Goal: Leave review/rating

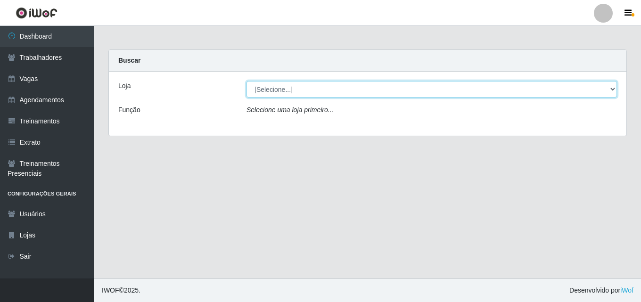
click at [275, 90] on select "[Selecione...] Chinatown Sushimi - [GEOGRAPHIC_DATA]" at bounding box center [431, 89] width 370 height 16
select select "357"
click at [246, 81] on select "[Selecione...] Chinatown Sushimi - [GEOGRAPHIC_DATA]" at bounding box center [431, 89] width 370 height 16
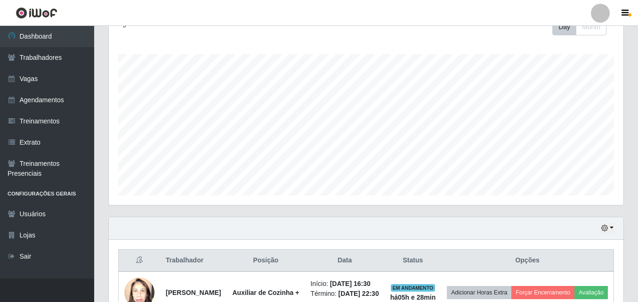
scroll to position [205, 0]
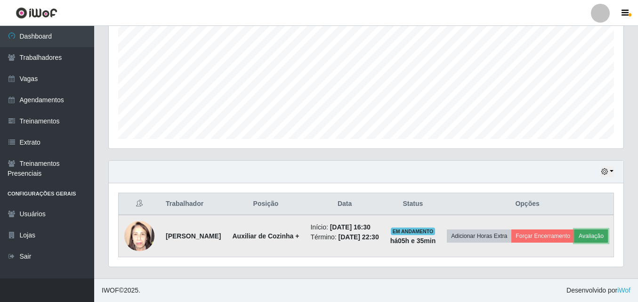
click at [575, 237] on button "Avaliação" at bounding box center [591, 235] width 33 height 13
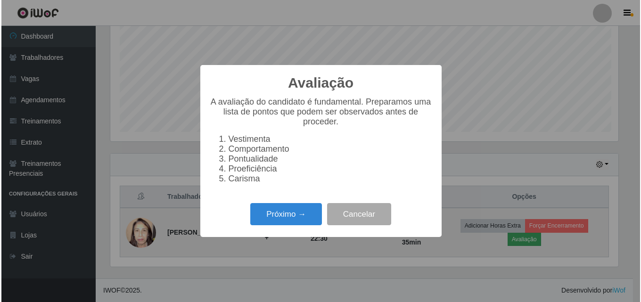
scroll to position [196, 510]
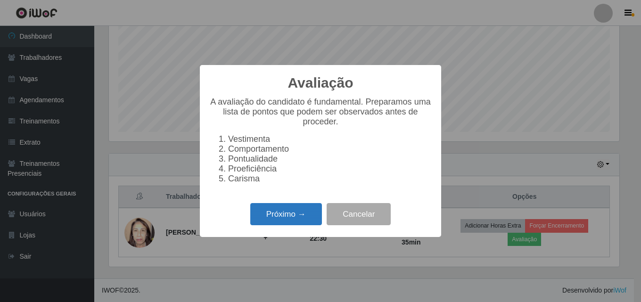
click at [280, 219] on button "Próximo →" at bounding box center [286, 214] width 72 height 22
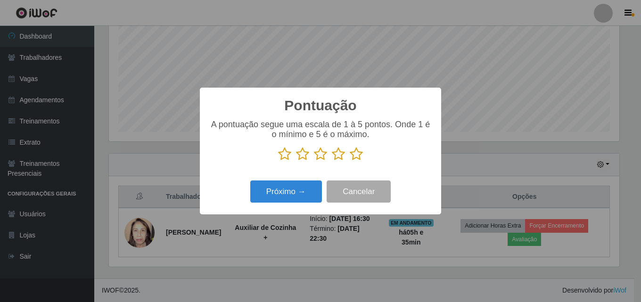
scroll to position [470971, 470656]
click at [351, 153] on icon at bounding box center [356, 154] width 13 height 14
click at [350, 161] on input "radio" at bounding box center [350, 161] width 0 height 0
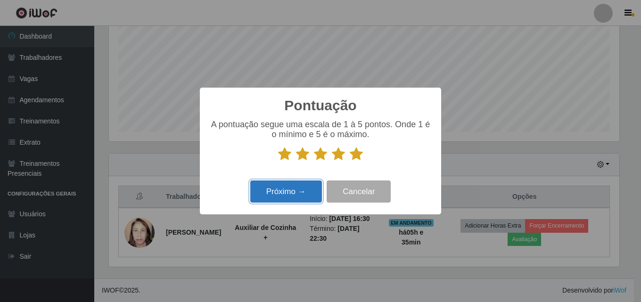
click at [278, 193] on button "Próximo →" at bounding box center [286, 191] width 72 height 22
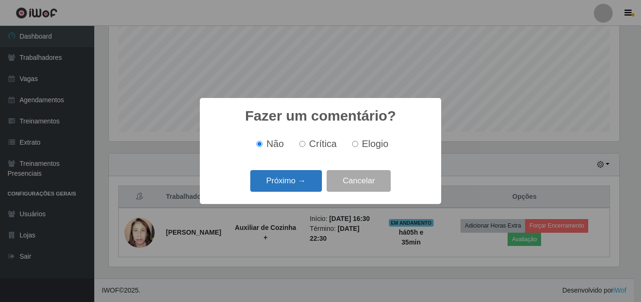
click at [279, 176] on button "Próximo →" at bounding box center [286, 181] width 72 height 22
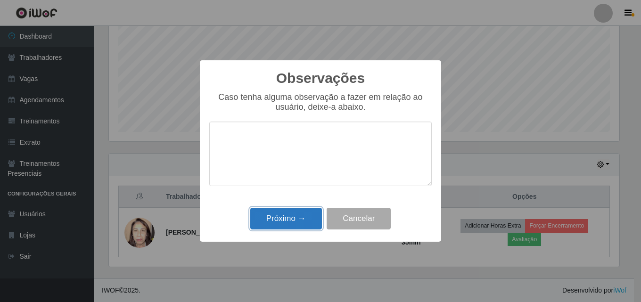
click at [286, 219] on button "Próximo →" at bounding box center [286, 219] width 72 height 22
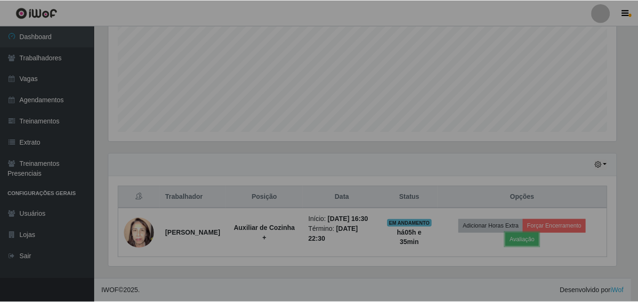
scroll to position [196, 515]
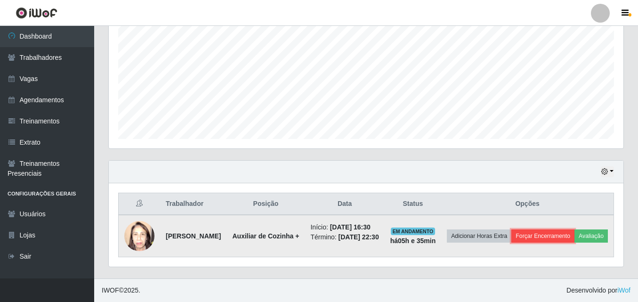
click at [567, 229] on button "Forçar Encerramento" at bounding box center [543, 235] width 63 height 13
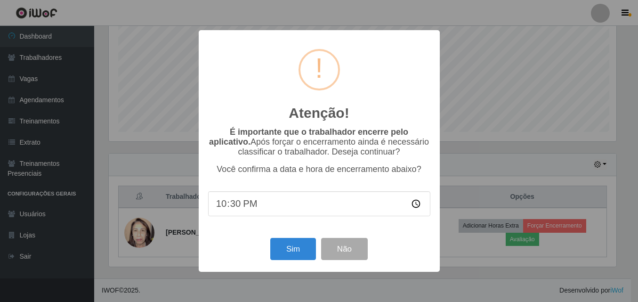
scroll to position [196, 510]
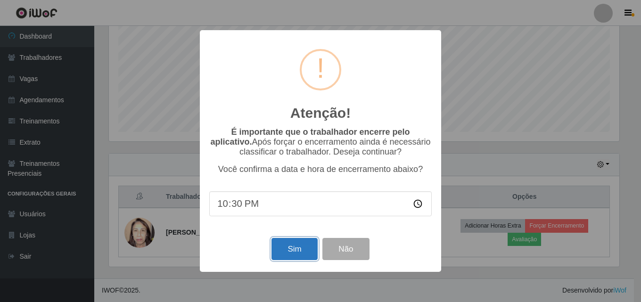
click at [288, 248] on button "Sim" at bounding box center [294, 249] width 46 height 22
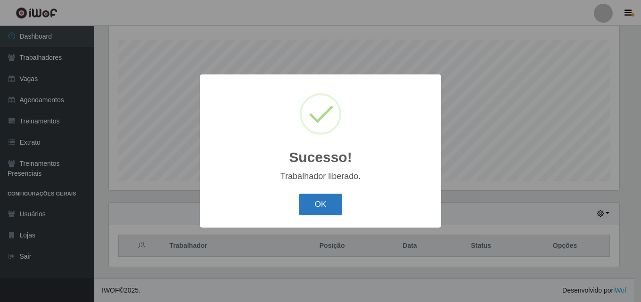
click at [318, 204] on button "OK" at bounding box center [321, 205] width 44 height 22
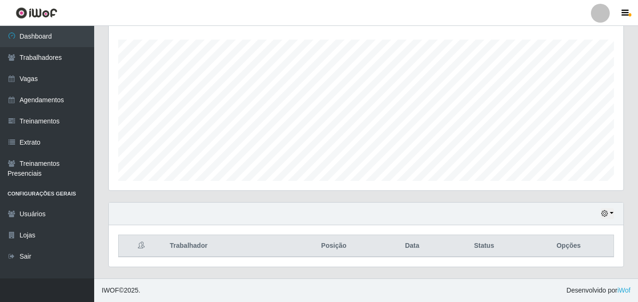
scroll to position [196, 515]
